Goal: Book appointment/travel/reservation

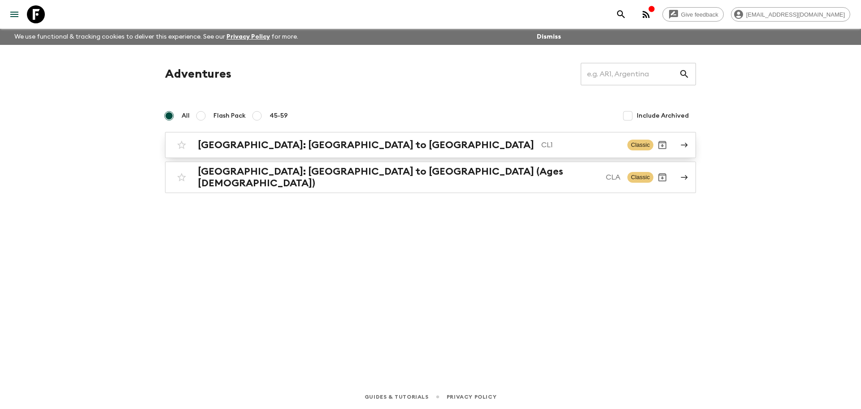
click at [253, 142] on h2 "[GEOGRAPHIC_DATA]: [GEOGRAPHIC_DATA] to [GEOGRAPHIC_DATA]" at bounding box center [366, 145] width 336 height 12
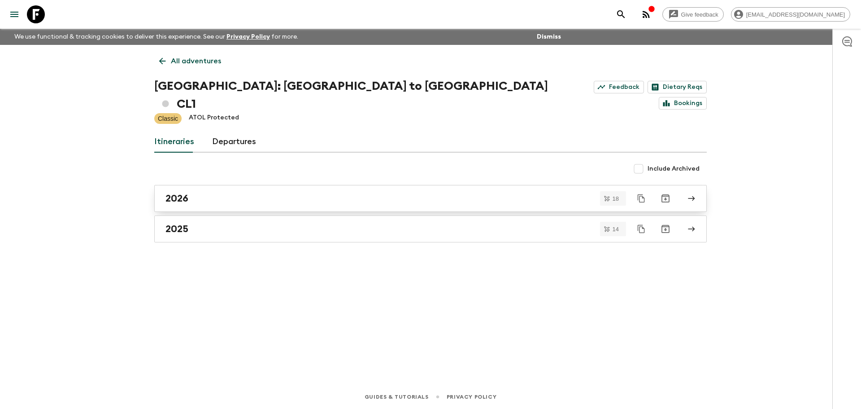
click at [199, 188] on link "2026" at bounding box center [430, 198] width 552 height 27
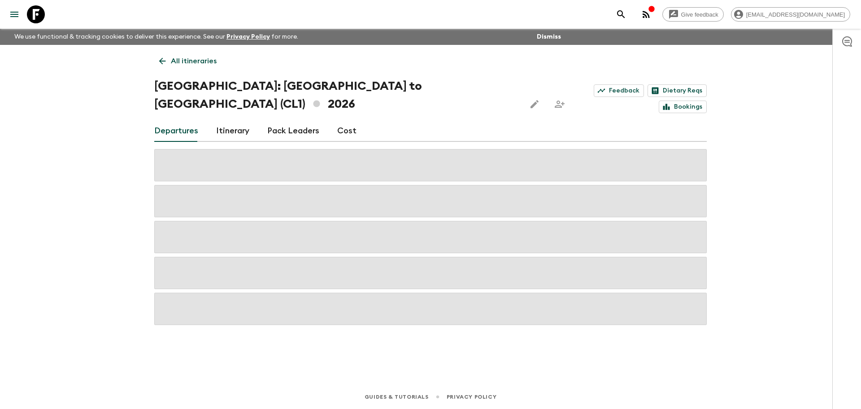
click at [169, 65] on link "All itineraries" at bounding box center [187, 61] width 67 height 18
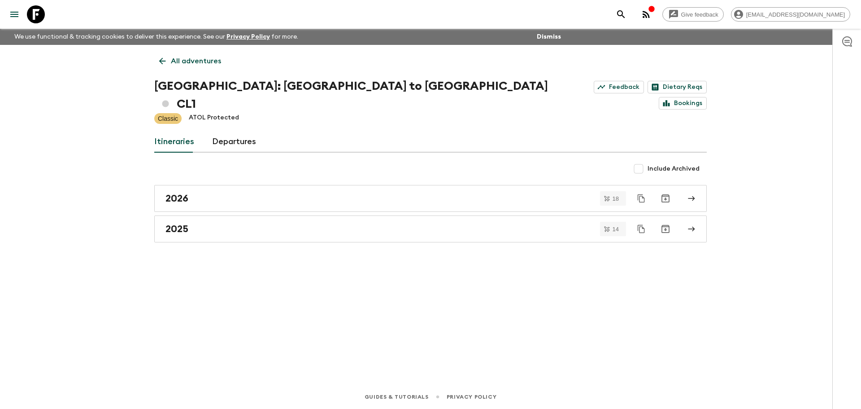
click at [216, 224] on div "All adventures Chile: [GEOGRAPHIC_DATA] to Patagonia CL1 Feedback Dietary Reqs …" at bounding box center [431, 202] width 574 height 314
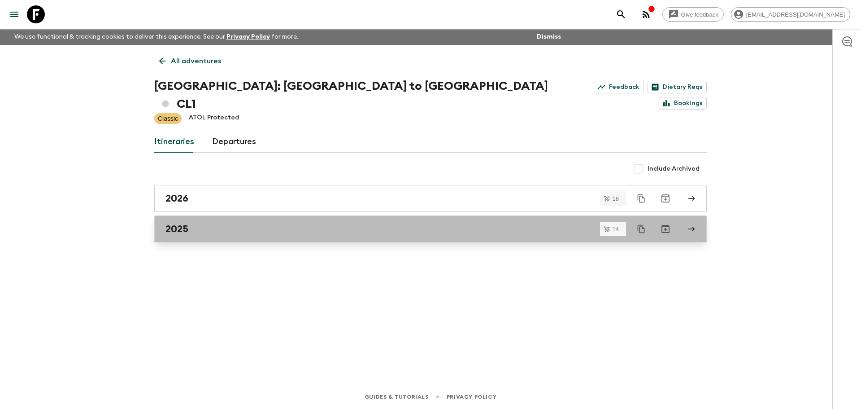
click at [219, 216] on link "2025" at bounding box center [430, 228] width 552 height 27
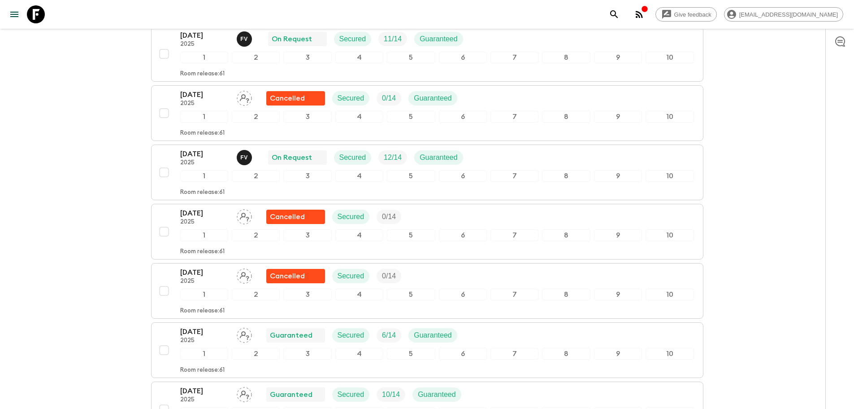
scroll to position [689, 0]
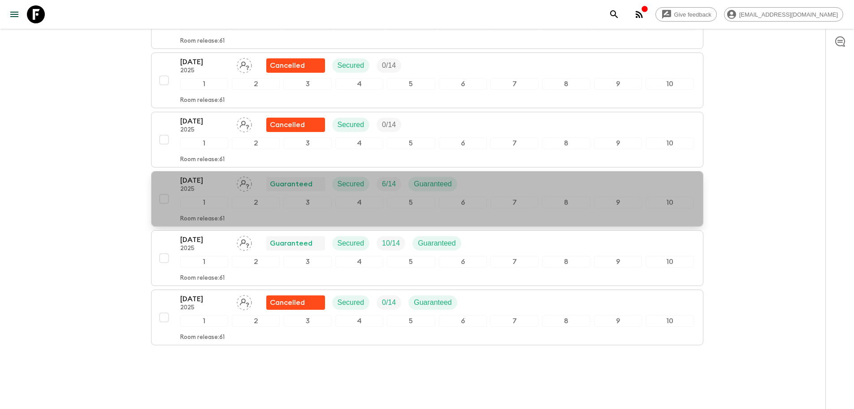
click at [208, 175] on p "[DATE]" at bounding box center [204, 180] width 49 height 11
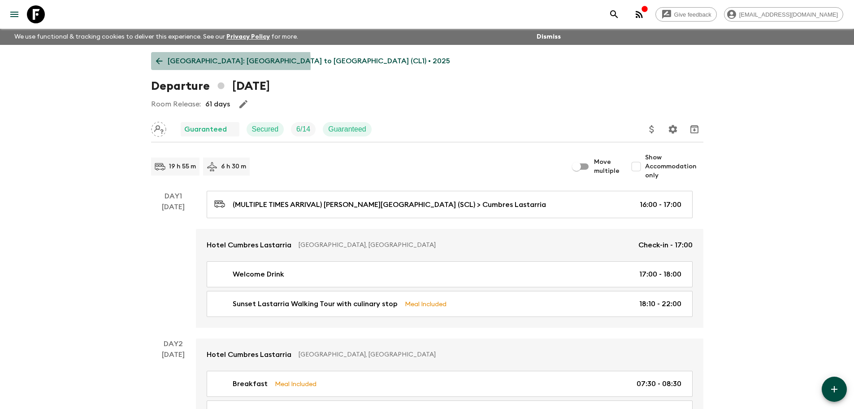
click at [157, 63] on icon at bounding box center [159, 61] width 10 height 10
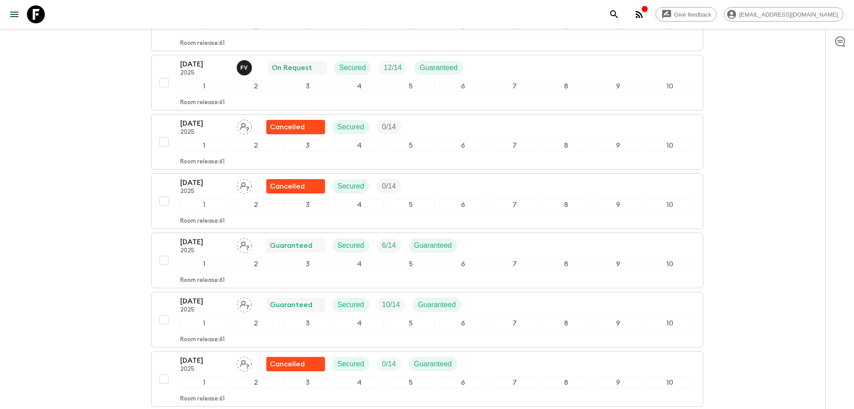
scroll to position [689, 0]
